Goal: Complete application form: Complete application form

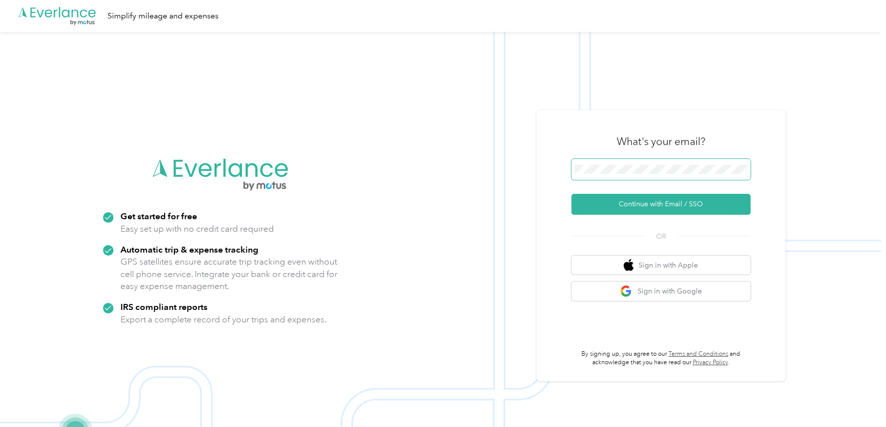
click at [610, 164] on span at bounding box center [661, 169] width 179 height 21
click at [657, 206] on button "Continue with Email / SSO" at bounding box center [661, 204] width 179 height 21
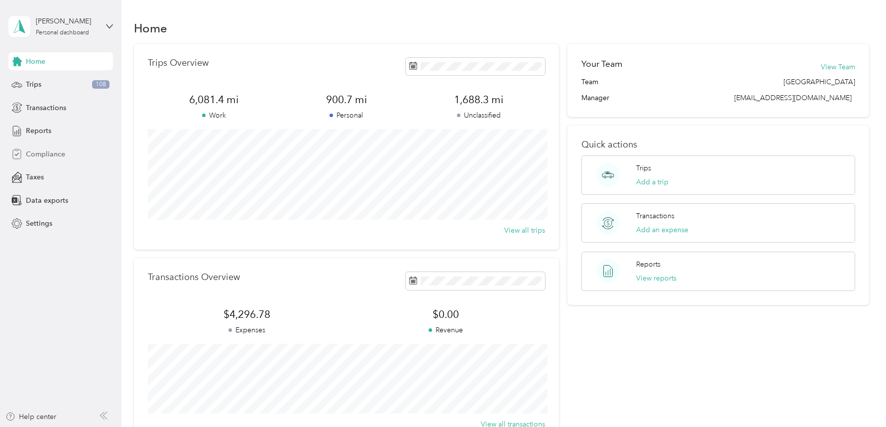
click at [50, 149] on span "Compliance" at bounding box center [45, 154] width 39 height 10
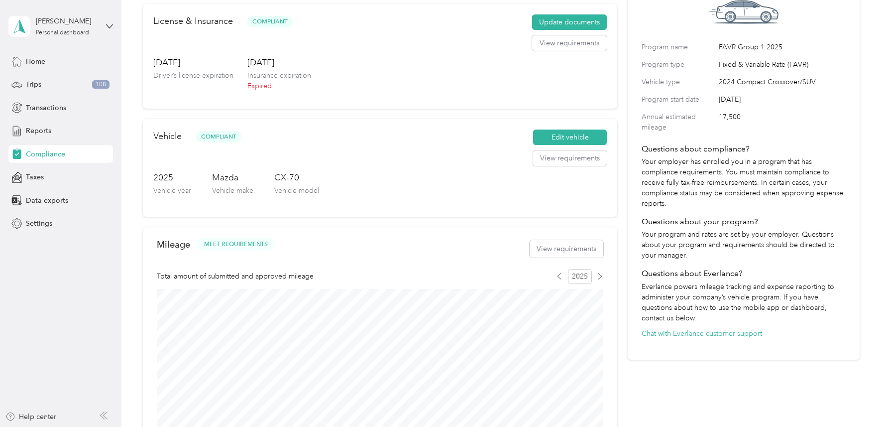
scroll to position [40, 0]
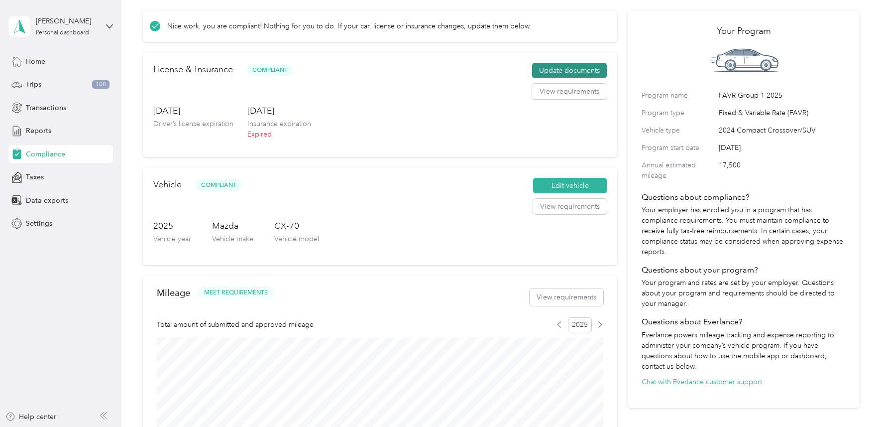
click at [540, 70] on button "Update documents" at bounding box center [569, 71] width 75 height 16
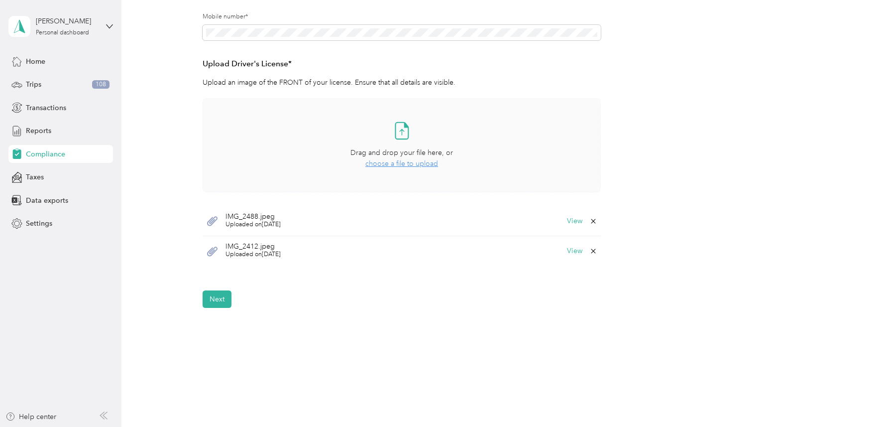
scroll to position [232, 0]
click at [225, 296] on button "Next" at bounding box center [217, 296] width 29 height 17
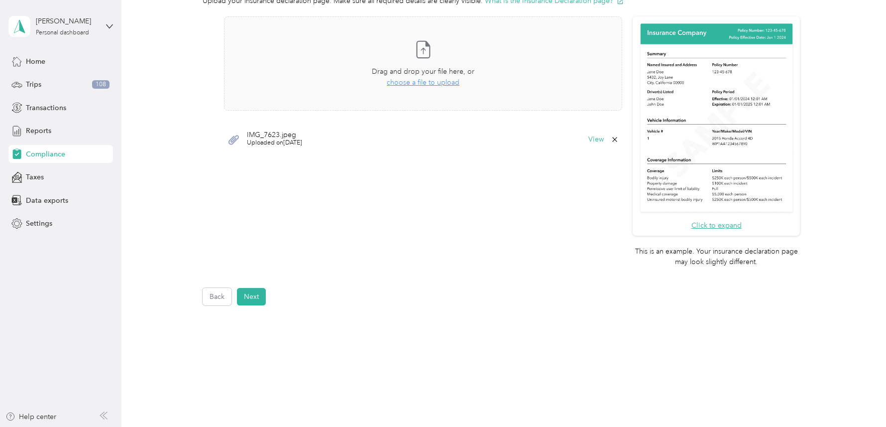
scroll to position [252, 0]
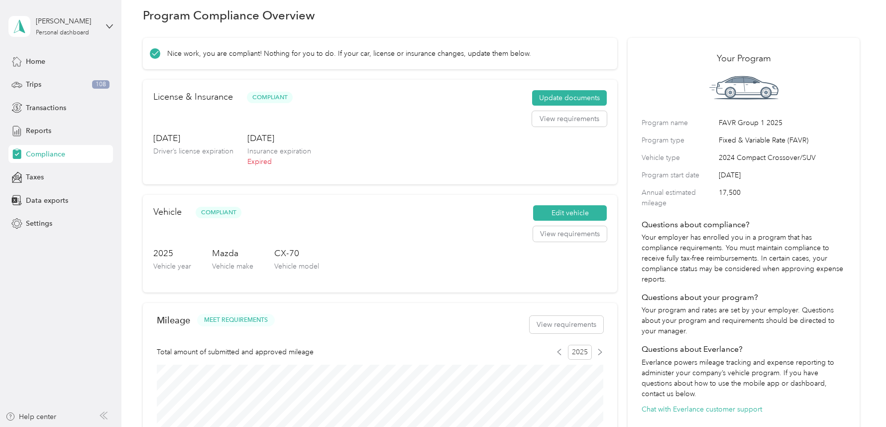
scroll to position [12, 0]
click at [562, 100] on button "Update documents" at bounding box center [569, 99] width 75 height 16
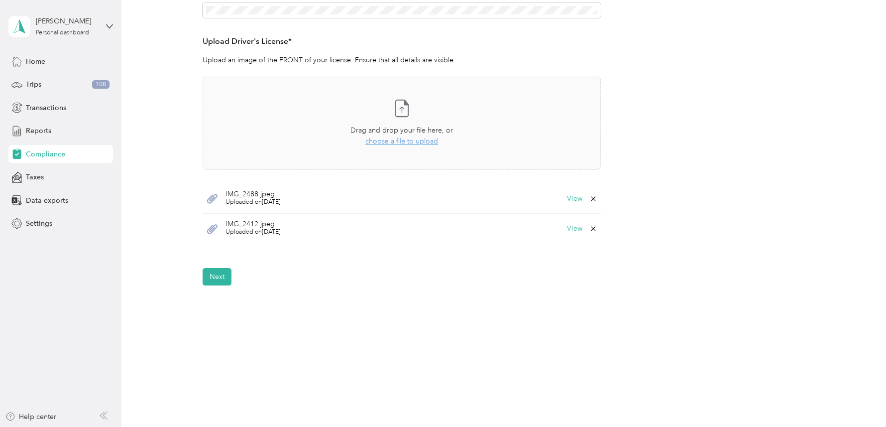
scroll to position [254, 0]
click at [220, 272] on button "Next" at bounding box center [217, 274] width 29 height 17
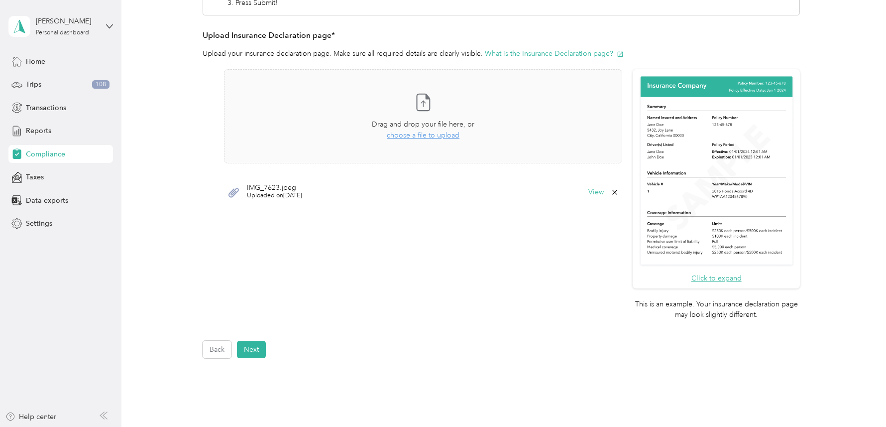
scroll to position [195, 0]
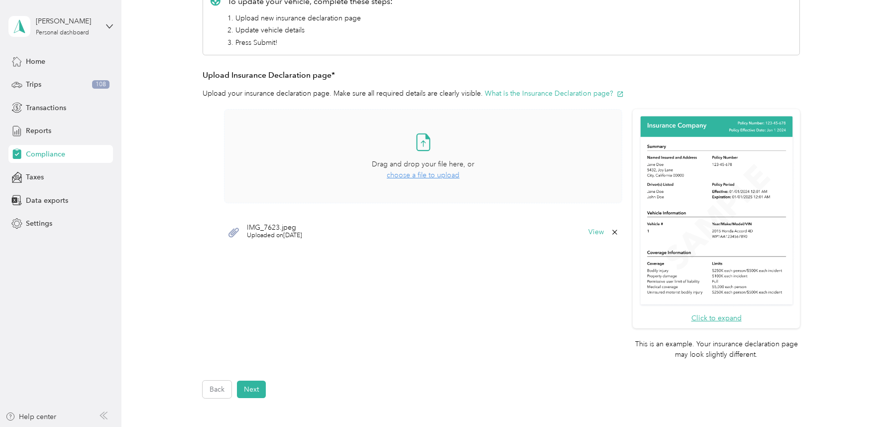
click at [423, 174] on span "choose a file to upload" at bounding box center [423, 175] width 73 height 8
click at [613, 259] on div "View" at bounding box center [604, 262] width 30 height 8
click at [617, 260] on icon at bounding box center [614, 262] width 4 height 4
click at [593, 267] on button "Yes" at bounding box center [592, 268] width 19 height 16
click at [257, 385] on button "Next" at bounding box center [251, 388] width 29 height 17
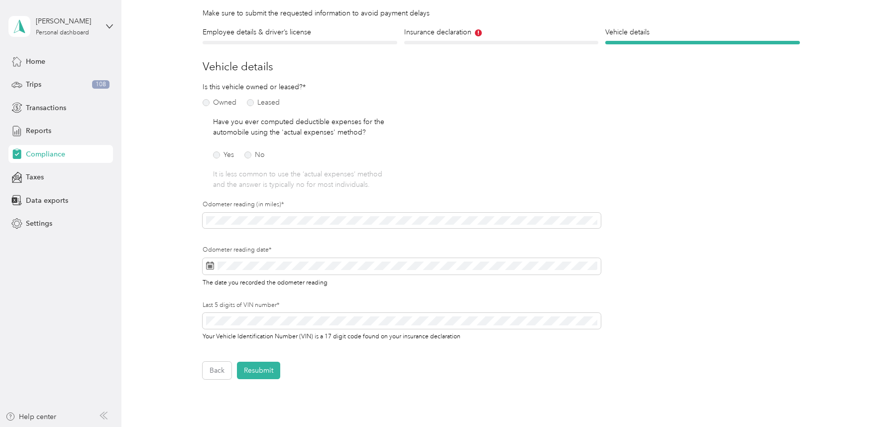
scroll to position [73, 0]
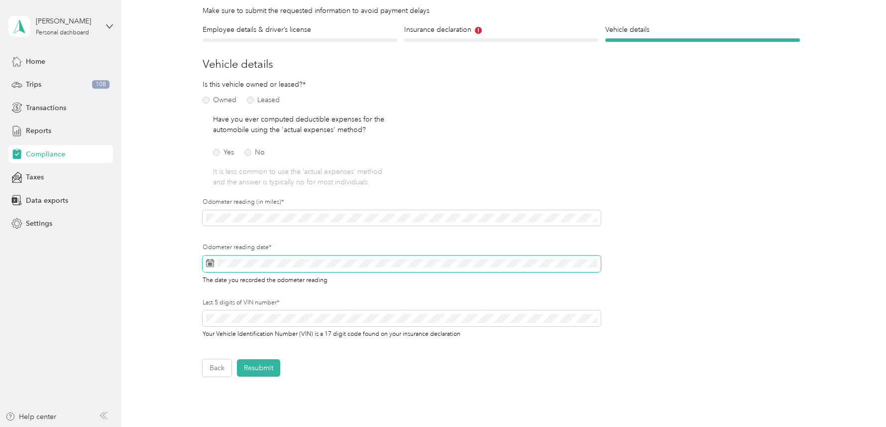
click at [210, 262] on rect at bounding box center [209, 262] width 1 height 1
click at [212, 261] on icon at bounding box center [210, 263] width 8 height 8
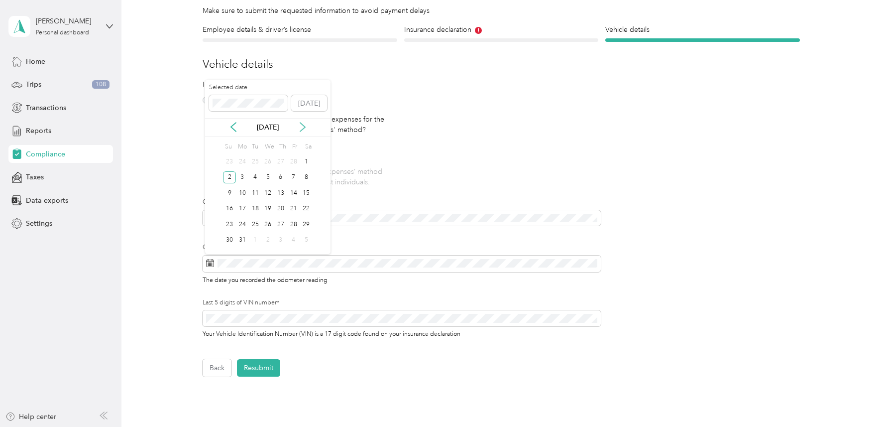
click at [303, 129] on icon at bounding box center [302, 127] width 5 height 9
click at [304, 127] on icon at bounding box center [302, 127] width 5 height 9
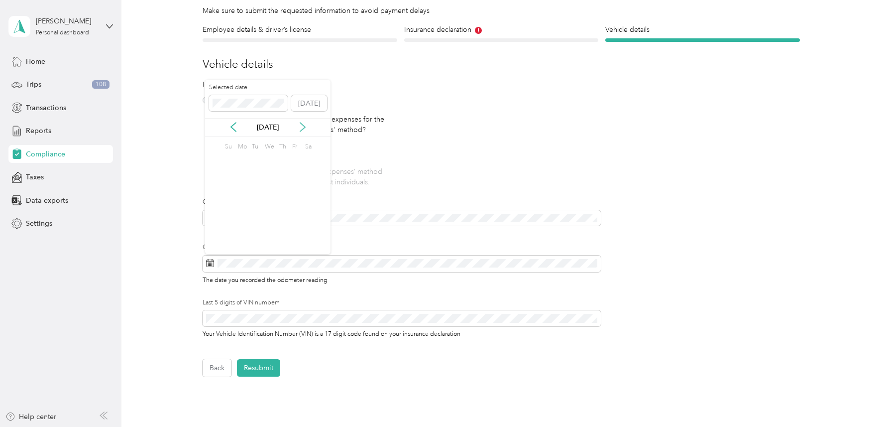
click at [304, 127] on icon at bounding box center [302, 127] width 5 height 9
click at [233, 127] on icon at bounding box center [234, 127] width 10 height 10
click at [242, 220] on div "29" at bounding box center [242, 224] width 13 height 12
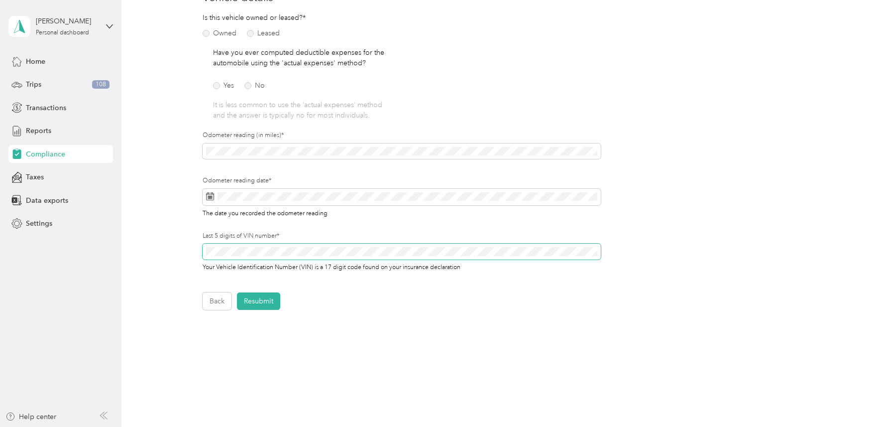
scroll to position [140, 0]
click at [275, 295] on button "Resubmit" at bounding box center [258, 299] width 43 height 17
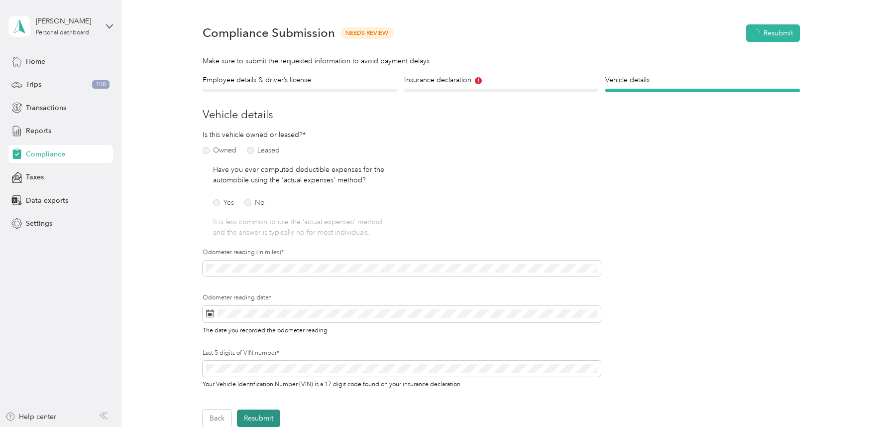
scroll to position [12, 0]
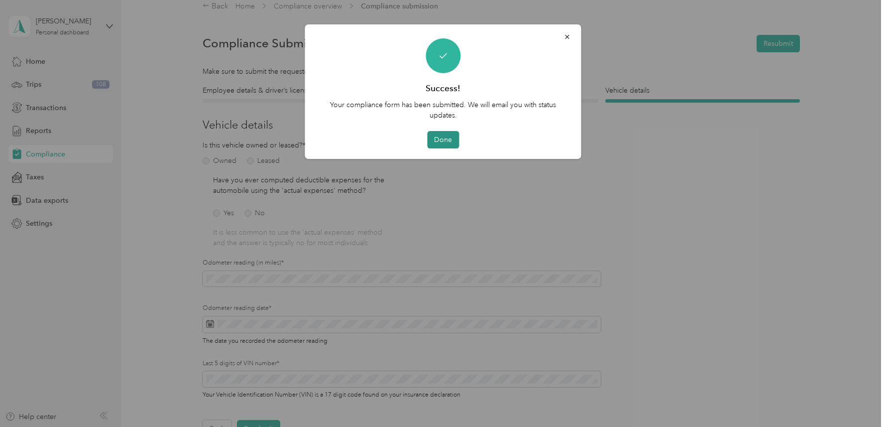
click at [443, 138] on button "Done" at bounding box center [443, 139] width 32 height 17
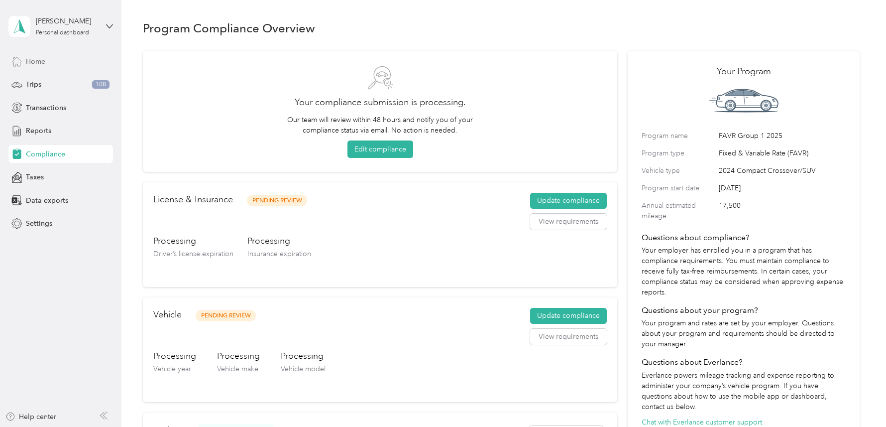
click at [34, 62] on span "Home" at bounding box center [35, 61] width 19 height 10
